Goal: Task Accomplishment & Management: Manage account settings

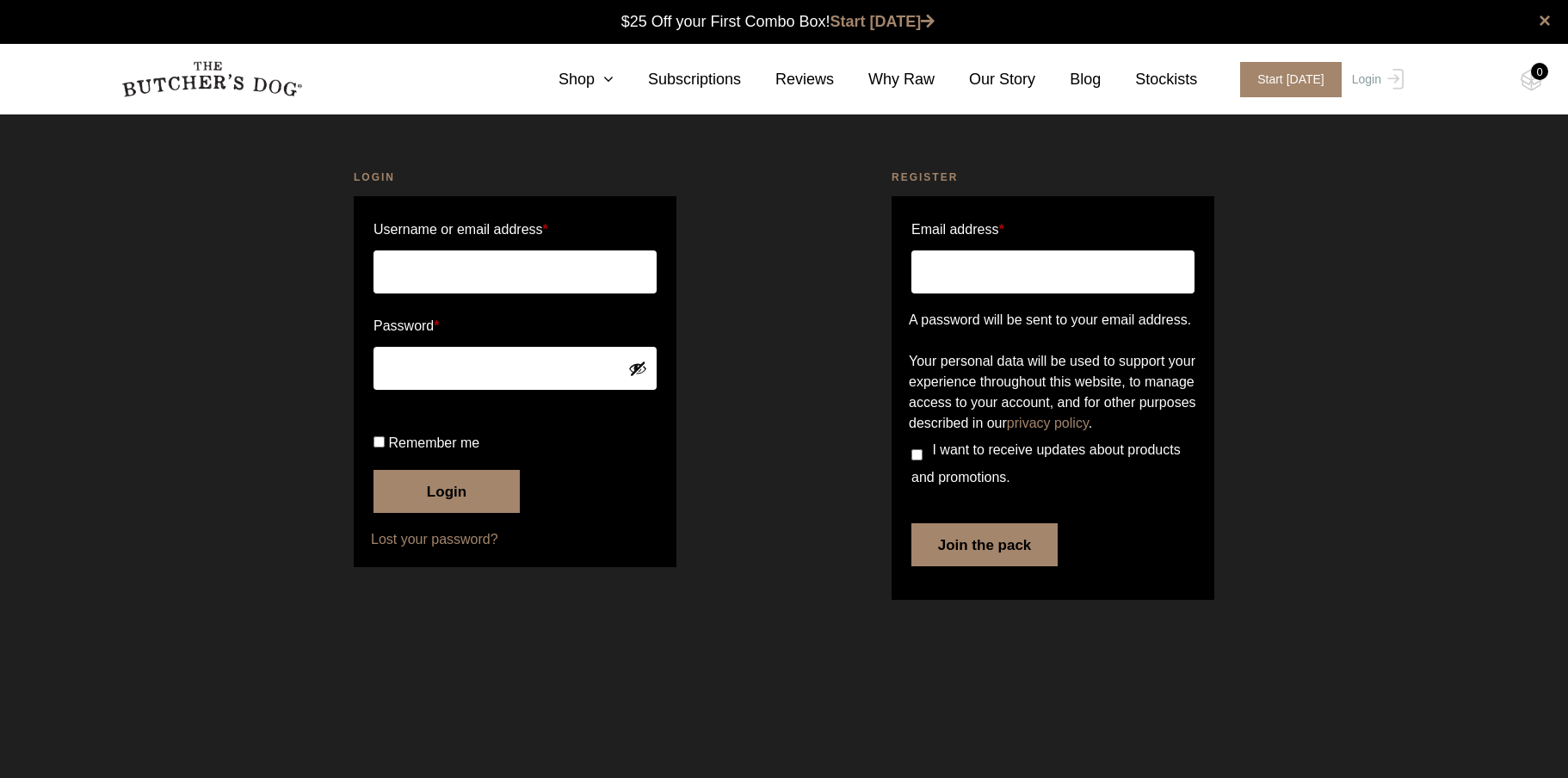
type input "[PERSON_NAME][EMAIL_ADDRESS][DOMAIN_NAME]"
click at [446, 513] on button "Login" at bounding box center [447, 491] width 147 height 43
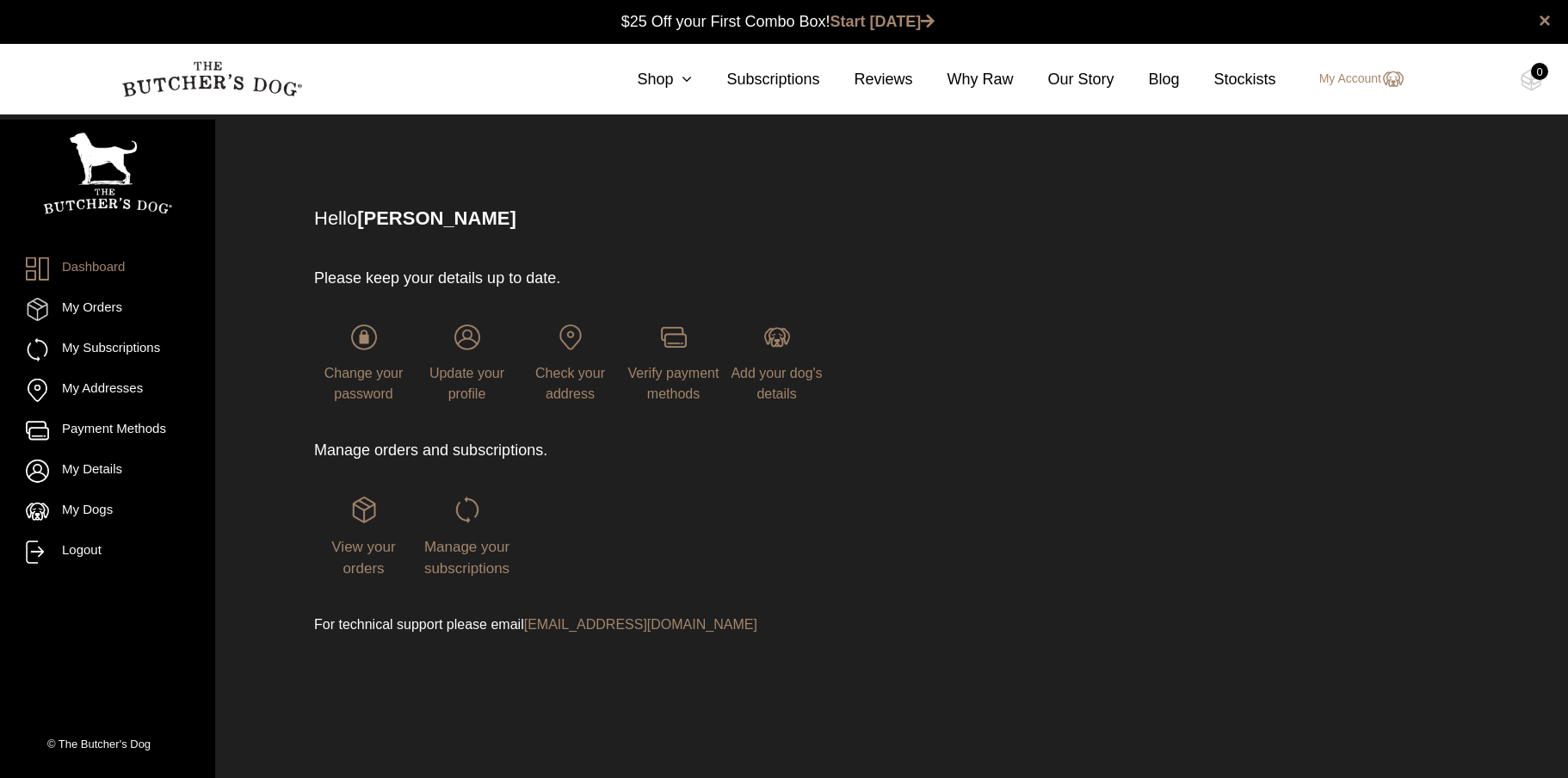
click at [355, 356] on div "Change your password" at bounding box center [363, 364] width 99 height 80
click at [456, 553] on span "Manage your subscriptions" at bounding box center [467, 557] width 85 height 39
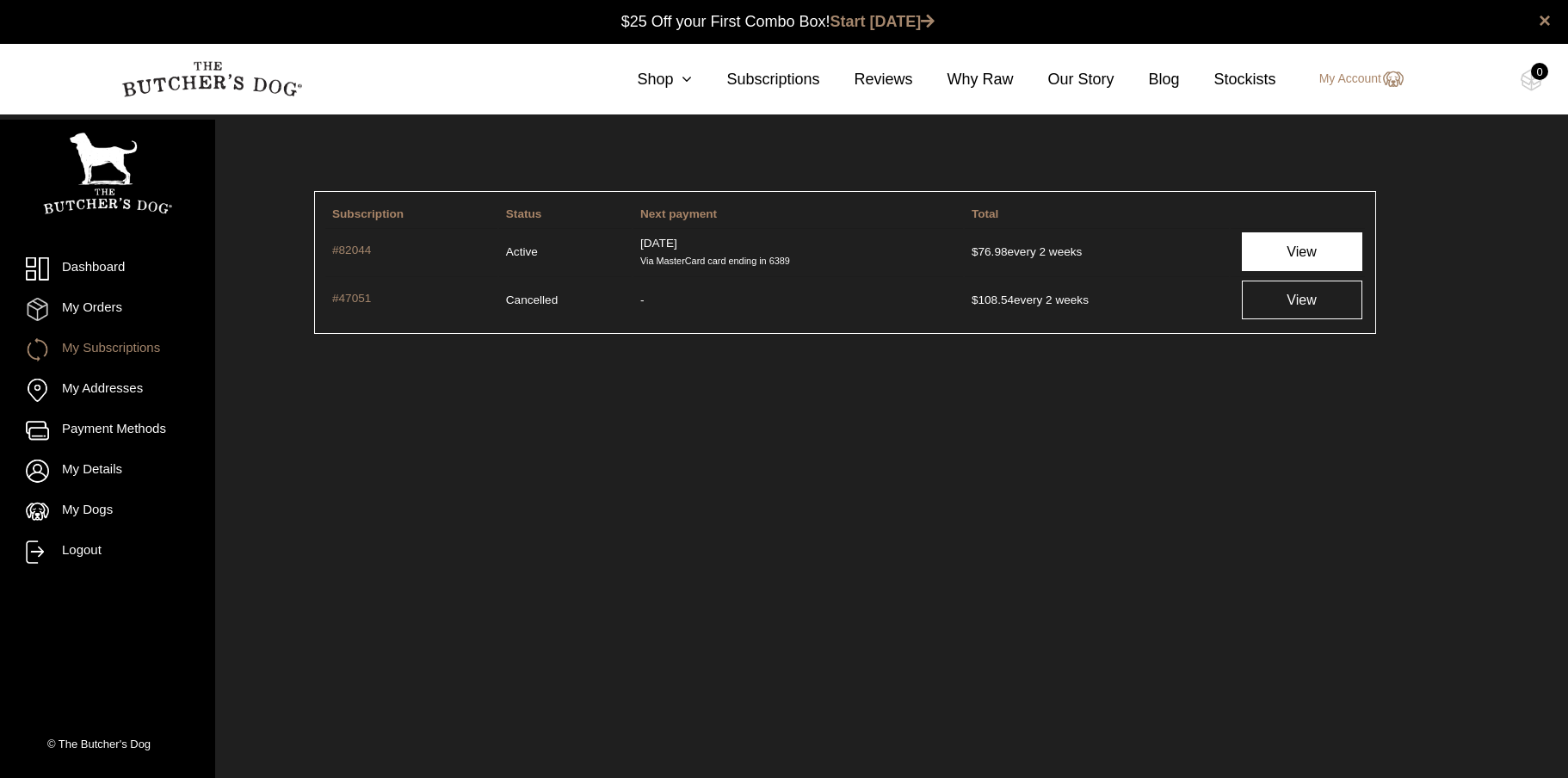
click at [1289, 251] on link "View" at bounding box center [1302, 251] width 120 height 39
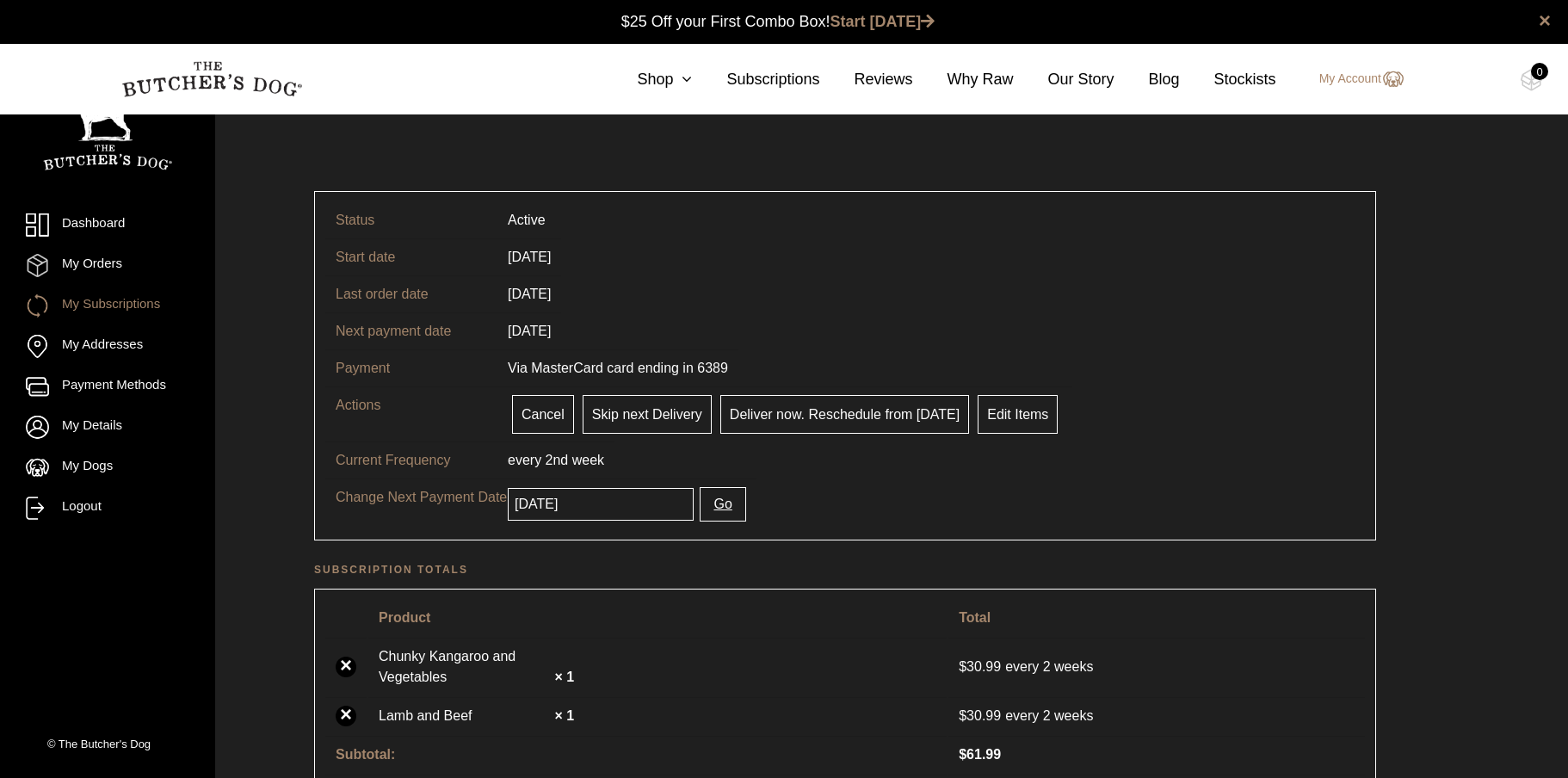
scroll to position [1, 0]
click at [551, 407] on link "Cancel" at bounding box center [543, 413] width 62 height 39
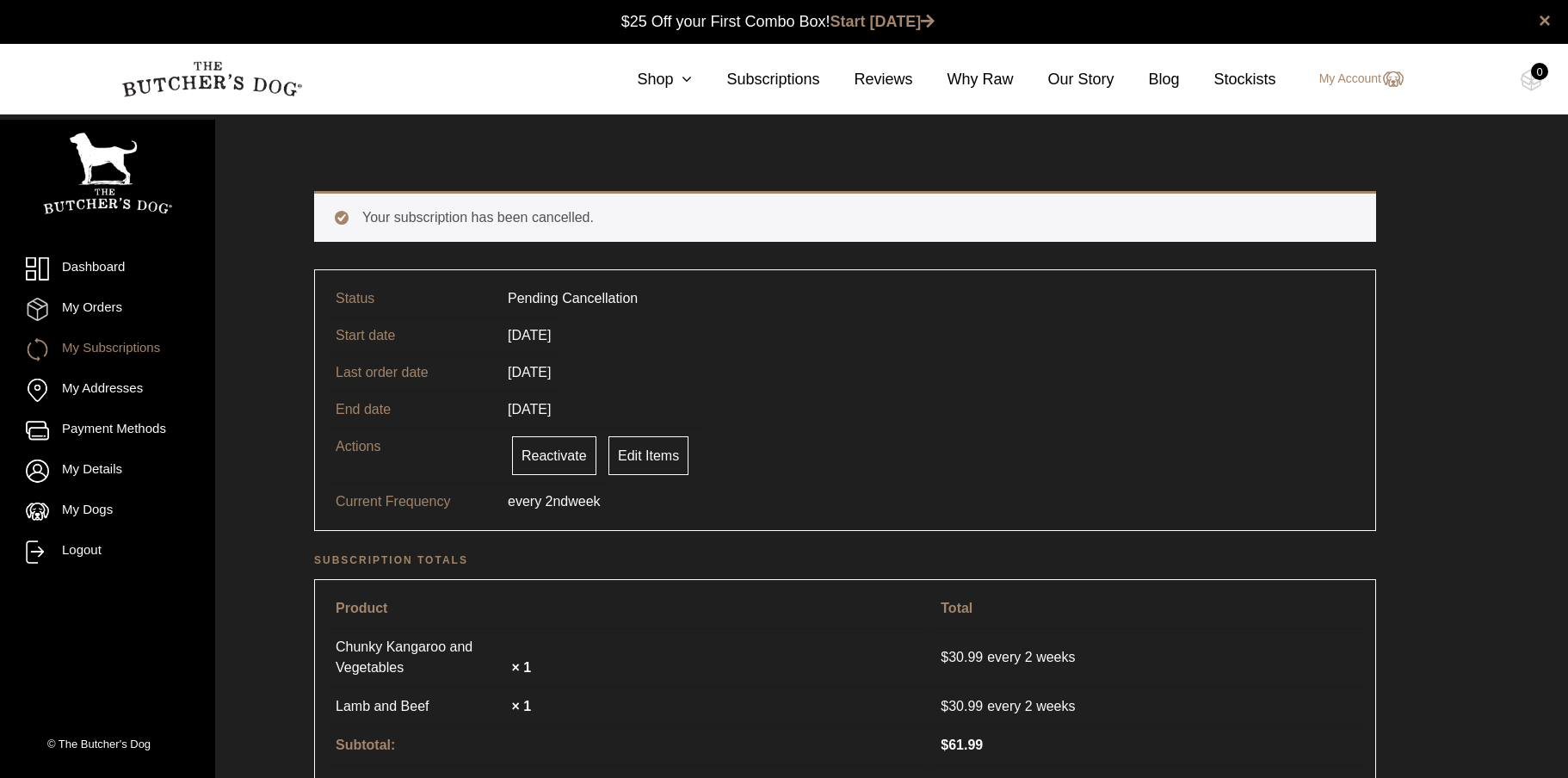
scroll to position [1, 0]
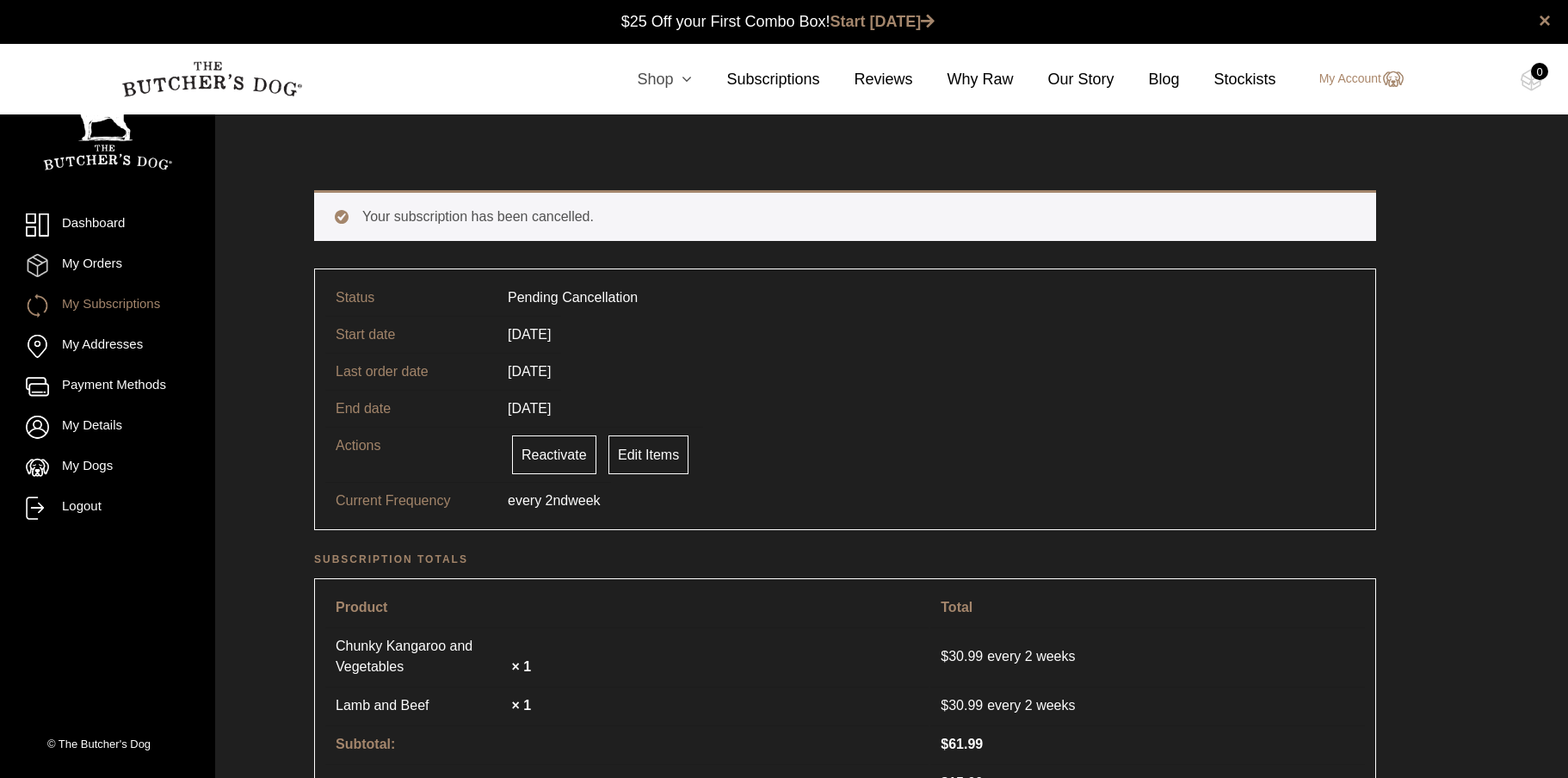
click at [673, 76] on icon at bounding box center [682, 79] width 19 height 15
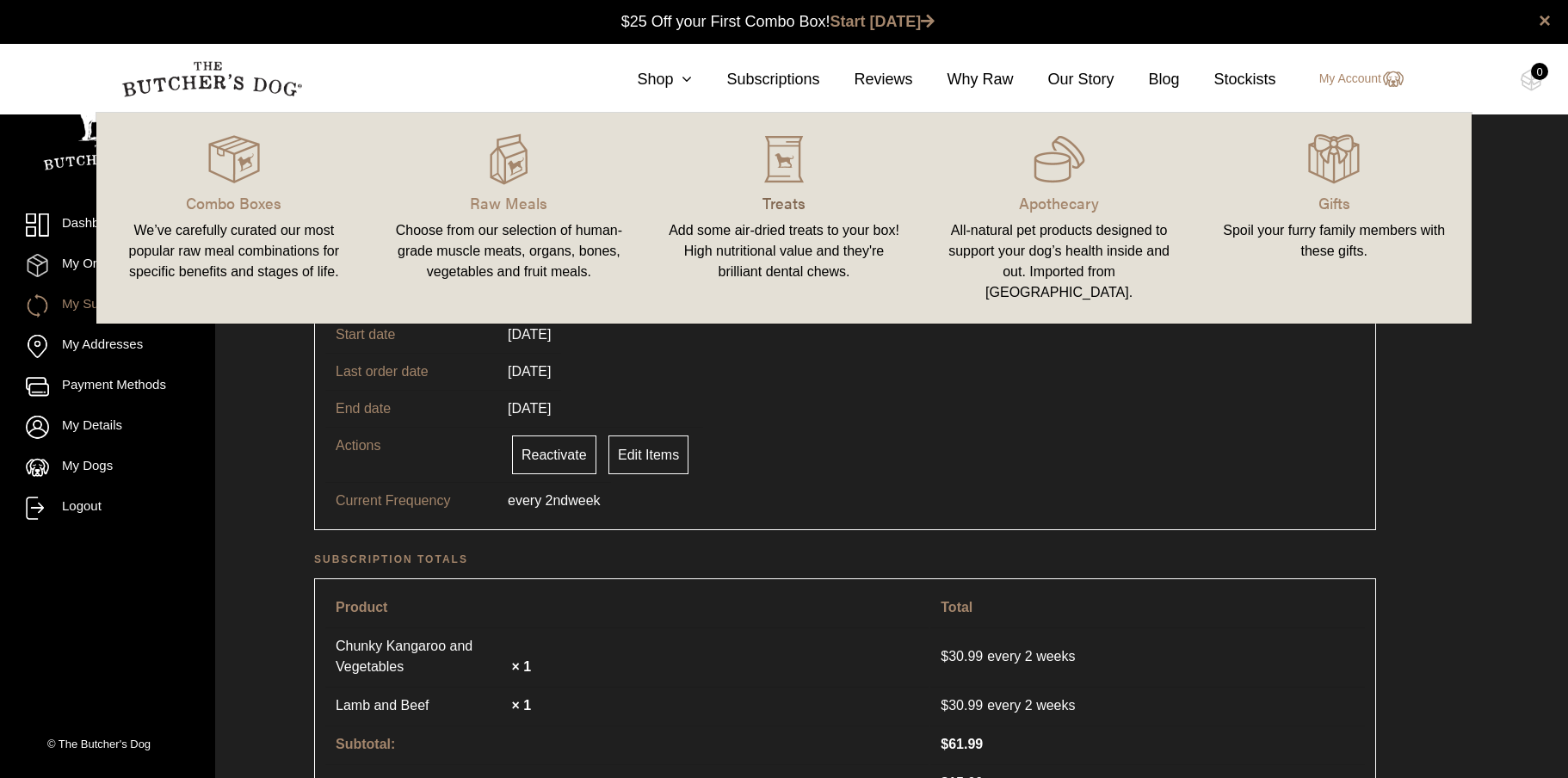
click at [792, 198] on p "Treats" at bounding box center [784, 202] width 234 height 23
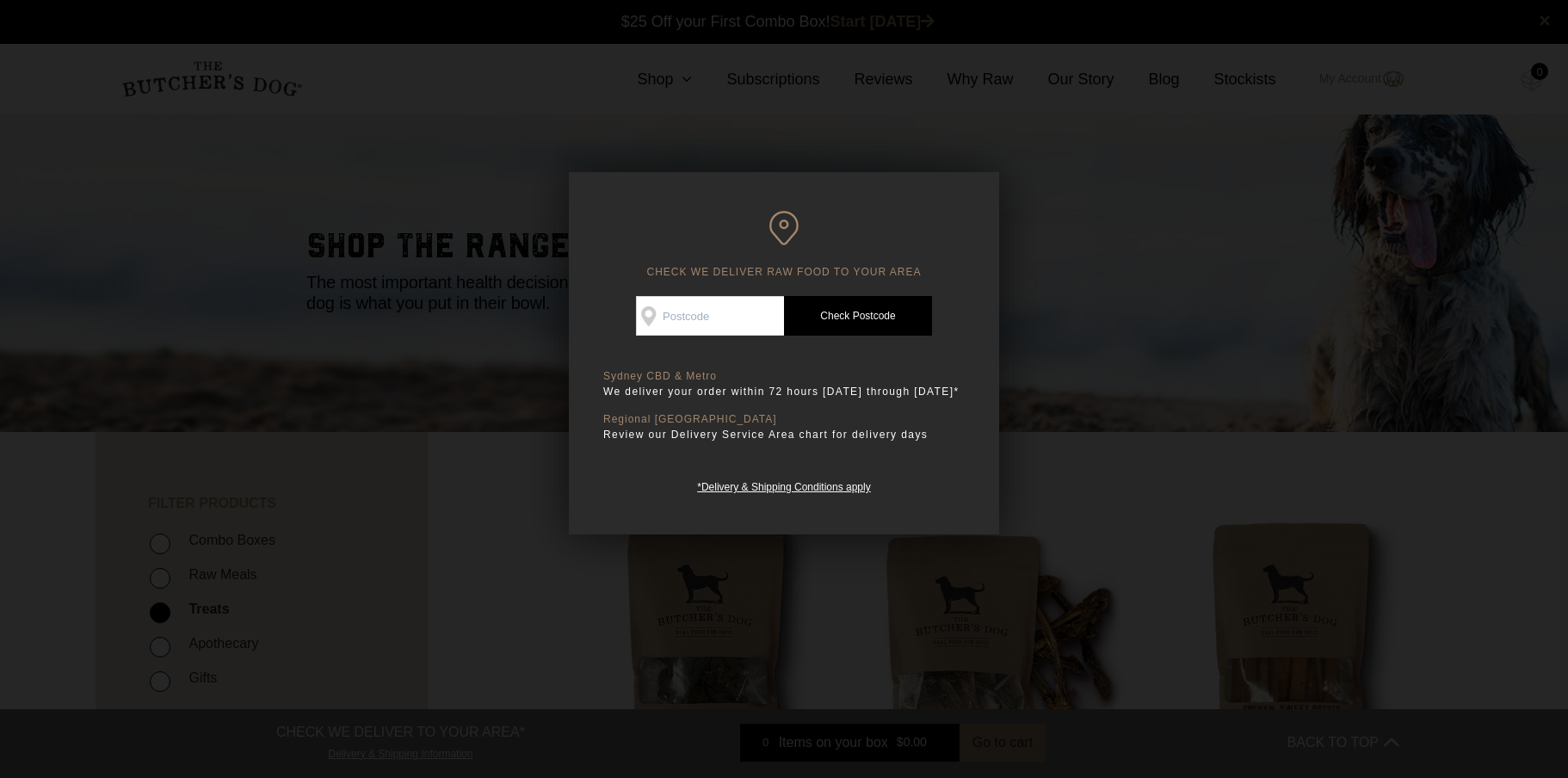
scroll to position [1, 0]
click at [702, 324] on input "Check Availability At" at bounding box center [710, 316] width 148 height 39
type input "2101"
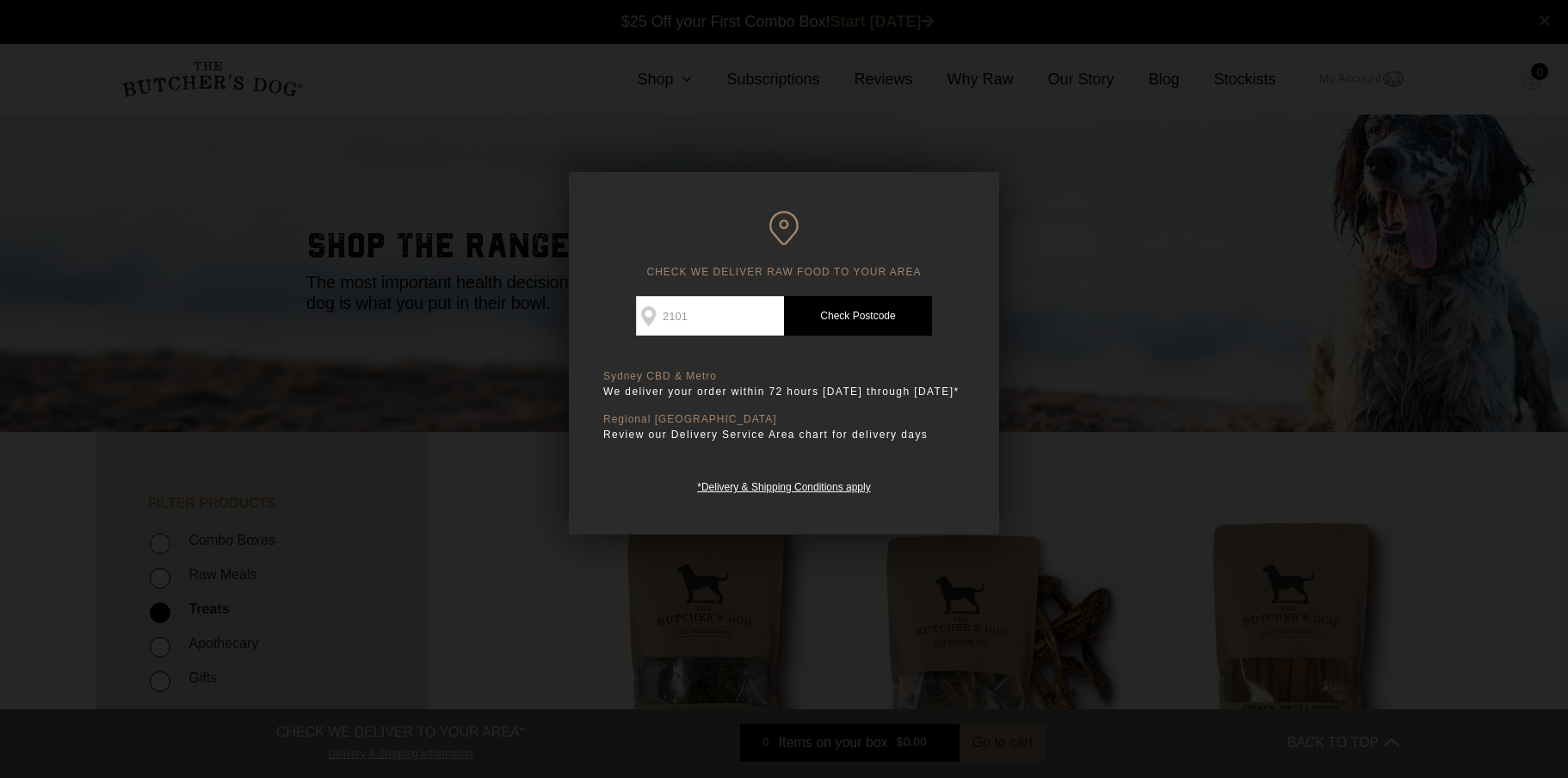
click at [885, 304] on link "Check Postcode" at bounding box center [859, 316] width 148 height 39
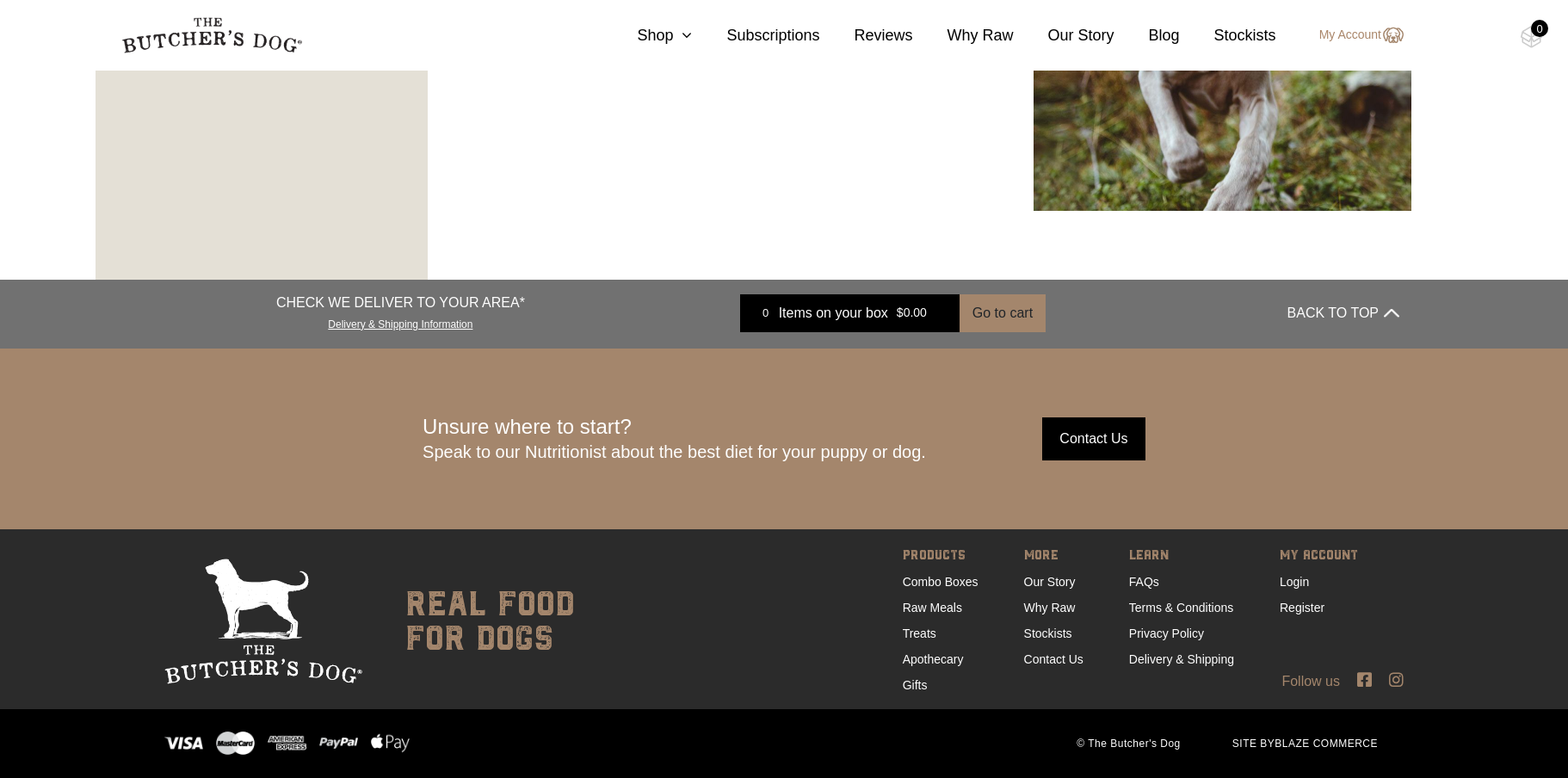
scroll to position [3077, 0]
